Goal: Answer question/provide support

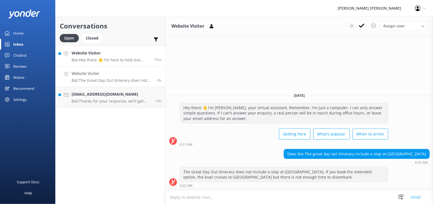
click at [130, 56] on h4 "Website Visitor" at bounding box center [111, 53] width 79 height 6
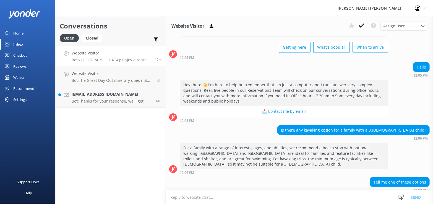
scroll to position [67, 0]
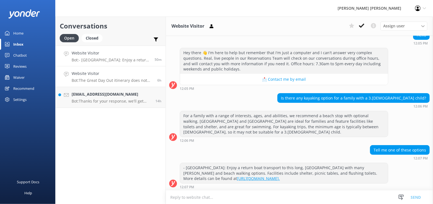
click at [109, 79] on p "Bot: The Great Day Out itinerary does not include a stop at [GEOGRAPHIC_DATA]. …" at bounding box center [112, 80] width 81 height 5
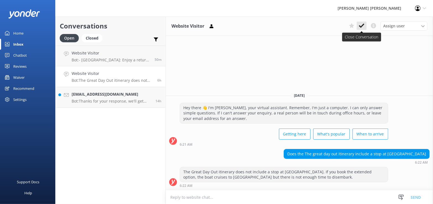
click at [363, 26] on use at bounding box center [362, 25] width 6 height 4
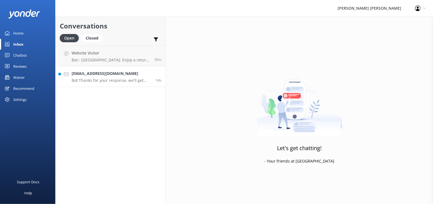
click at [109, 78] on p "Bot: Thanks for your response, we'll get back to you as soon as we can during o…" at bounding box center [112, 80] width 80 height 5
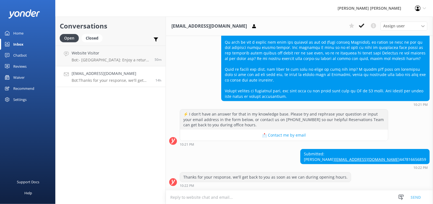
scroll to position [96, 0]
click at [103, 56] on h4 "Website Visitor" at bounding box center [111, 53] width 79 height 6
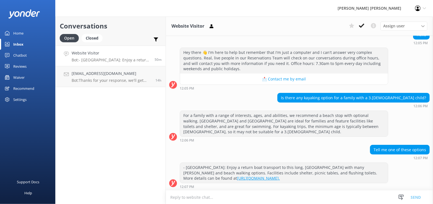
scroll to position [67, 0]
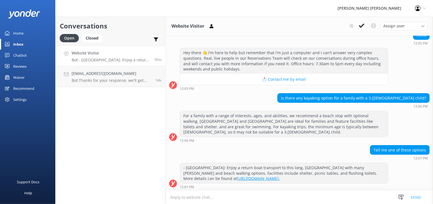
drag, startPoint x: 362, startPoint y: 25, endPoint x: 342, endPoint y: 52, distance: 33.9
click at [362, 26] on icon at bounding box center [362, 26] width 6 height 6
